Goal: Information Seeking & Learning: Learn about a topic

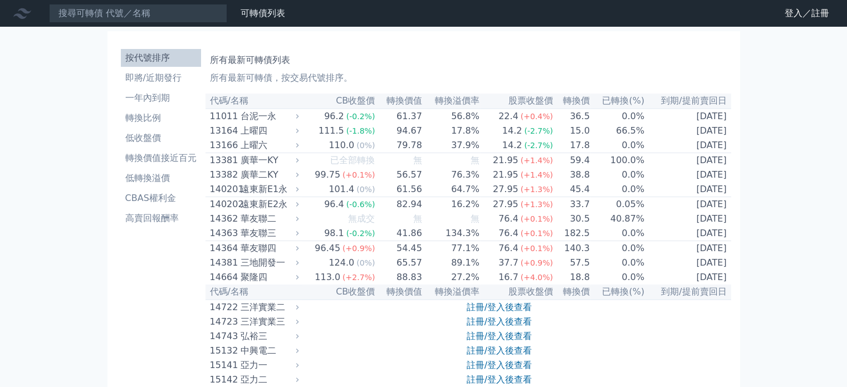
click at [84, 6] on nav "可轉債列表 財務數據 可轉債列表 財務數據 登入／註冊 登入／註冊" at bounding box center [423, 13] width 847 height 27
click at [77, 16] on input at bounding box center [138, 13] width 178 height 19
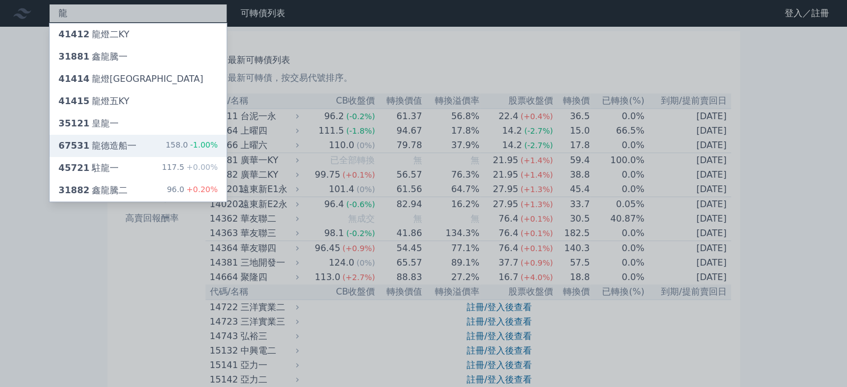
type input "龍"
click at [127, 138] on div "67531 龍德造船一 158.0 -1.00%" at bounding box center [138, 146] width 177 height 22
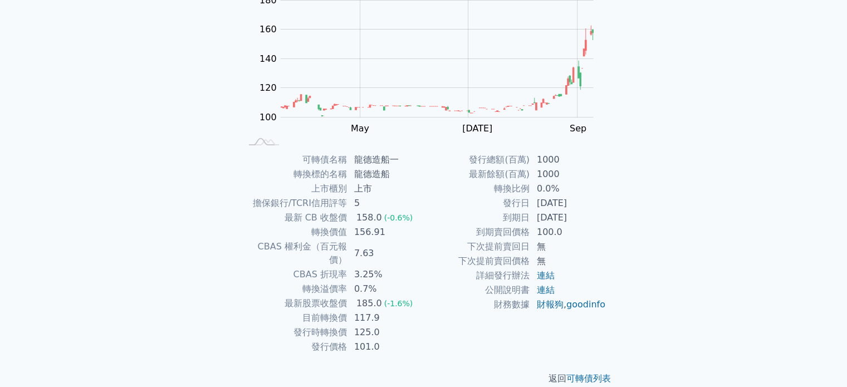
scroll to position [129, 0]
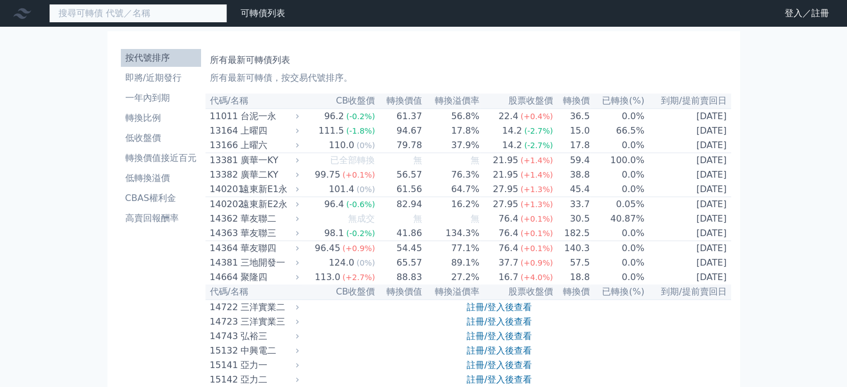
click at [70, 13] on input at bounding box center [138, 13] width 178 height 19
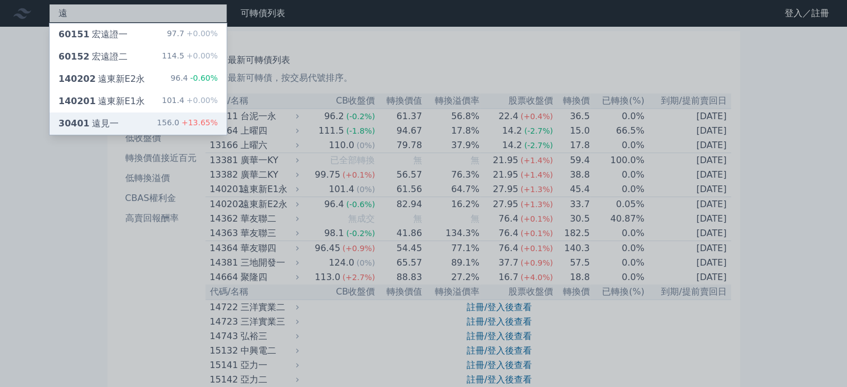
type input "遠"
click at [125, 120] on div "30401 遠見一 156.0 +13.65%" at bounding box center [138, 123] width 177 height 22
